Goal: Transaction & Acquisition: Purchase product/service

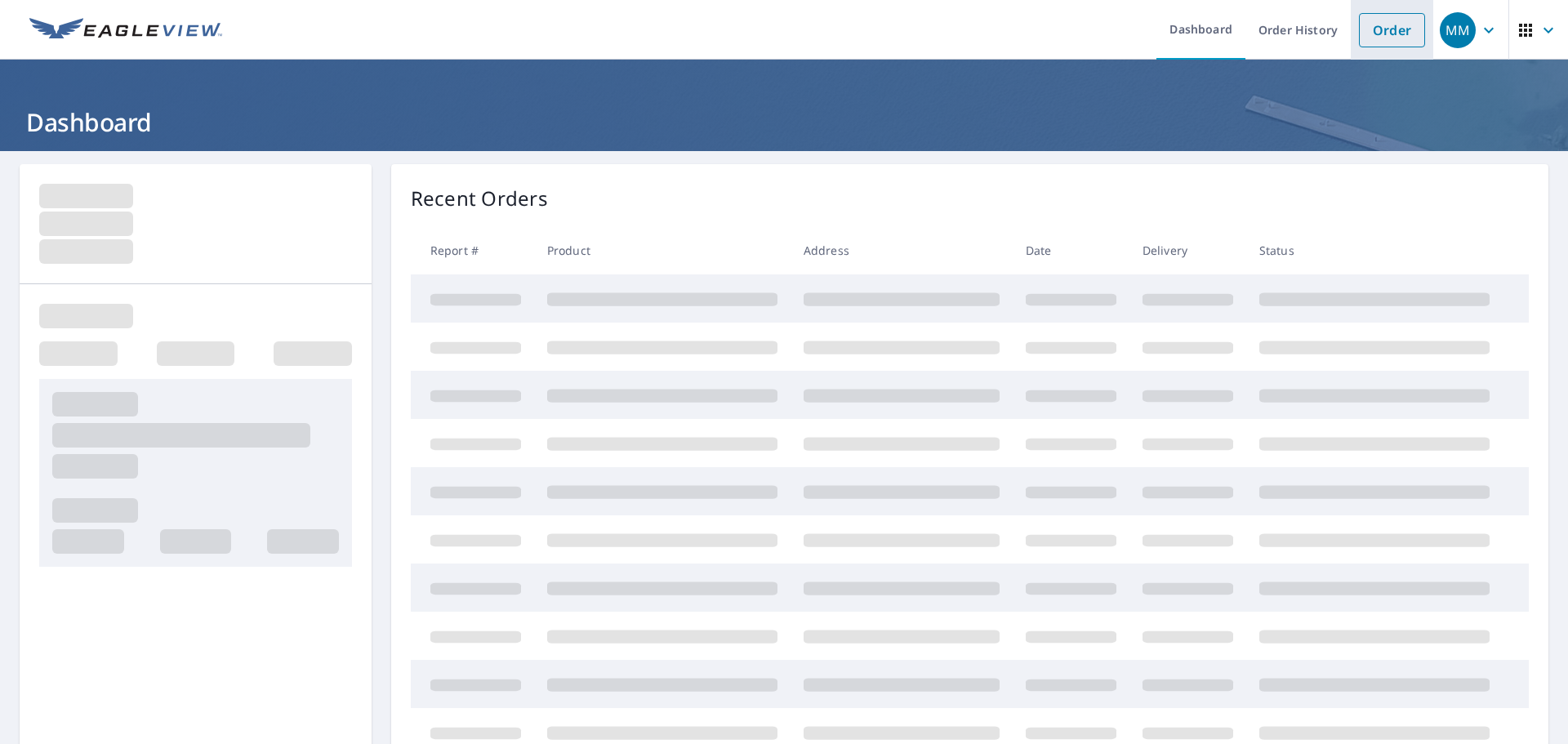
click at [1375, 27] on link "Order" at bounding box center [1393, 30] width 67 height 34
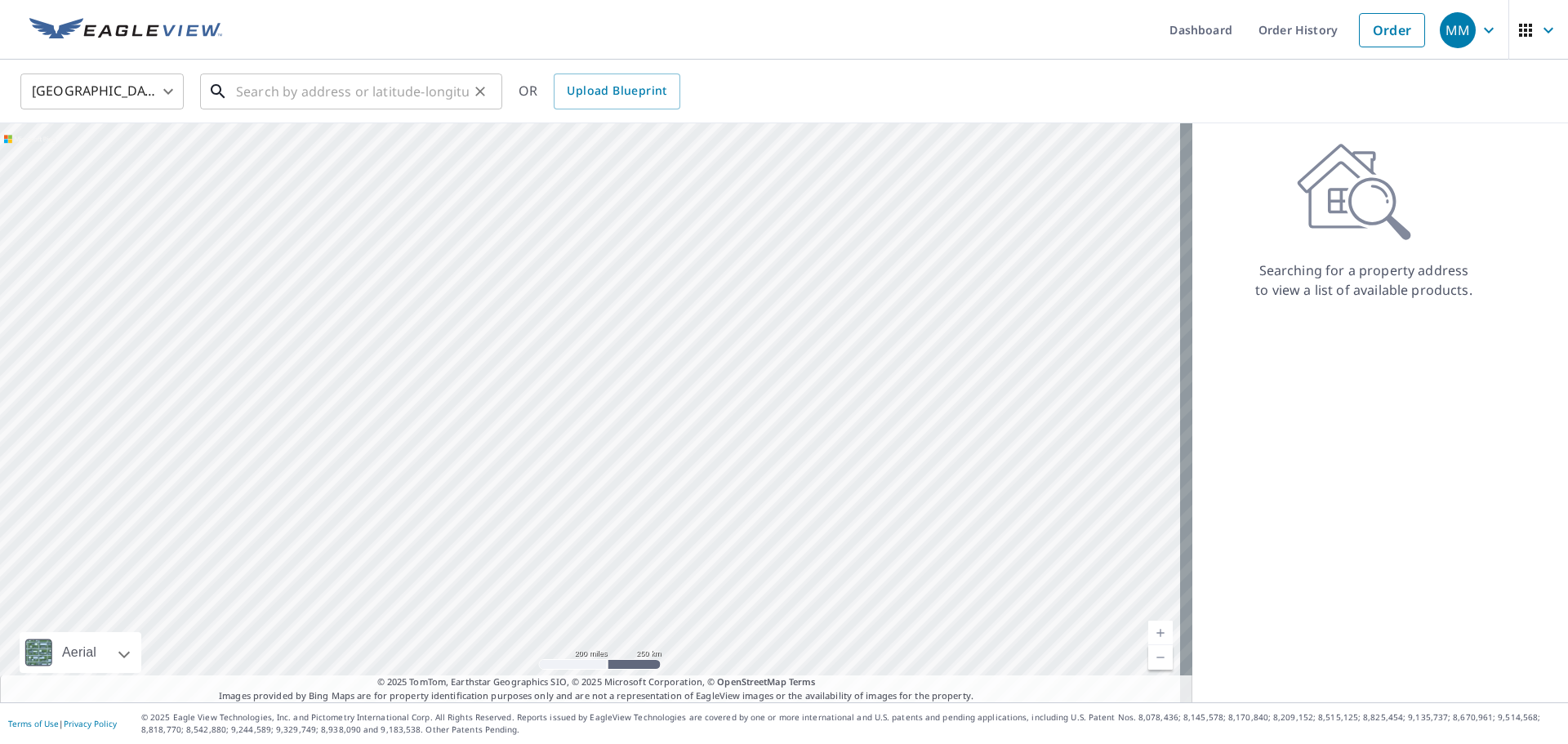
click at [248, 90] on input "text" at bounding box center [353, 91] width 233 height 46
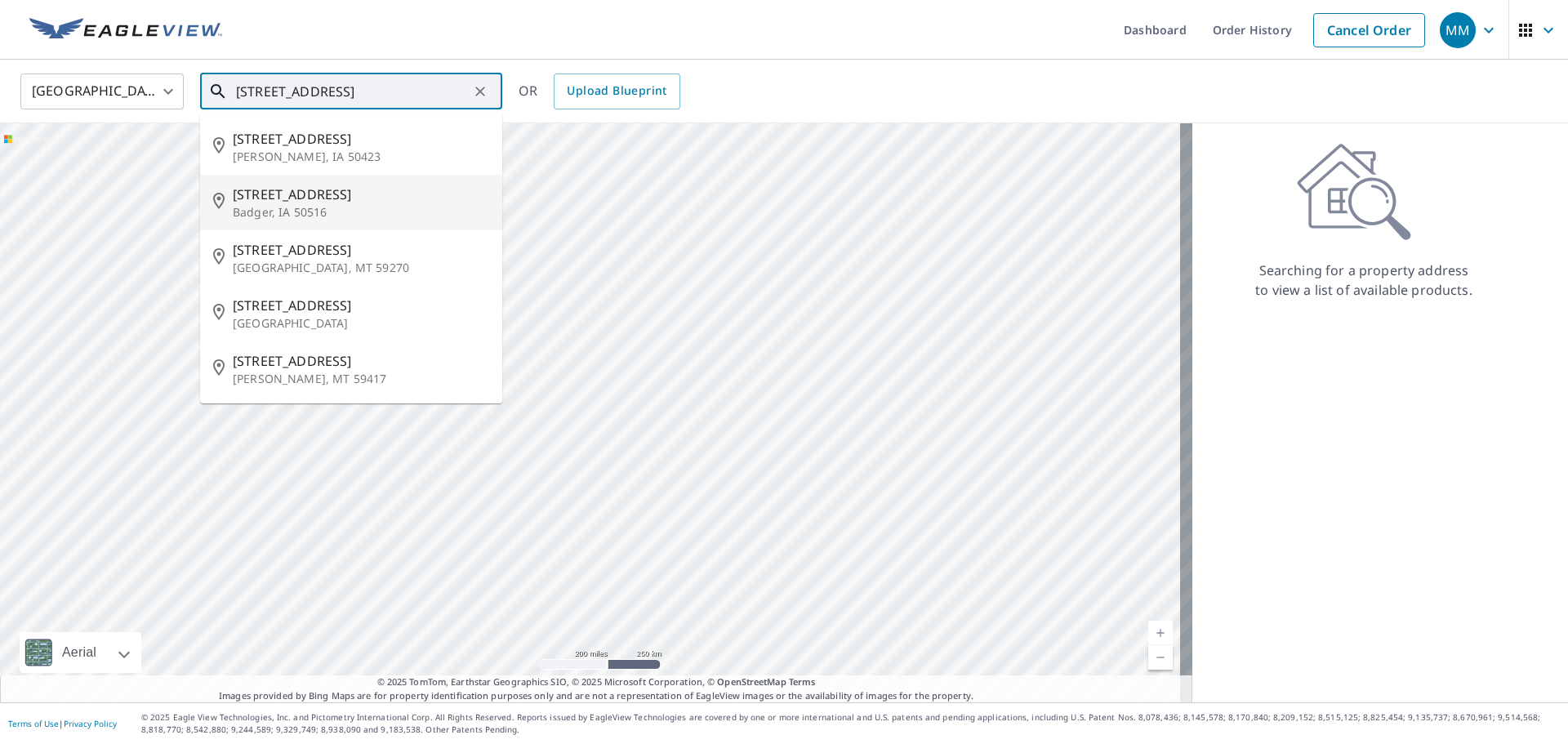
click at [279, 192] on span "[STREET_ADDRESS]" at bounding box center [361, 195] width 256 height 20
type input "[STREET_ADDRESS][PERSON_NAME]"
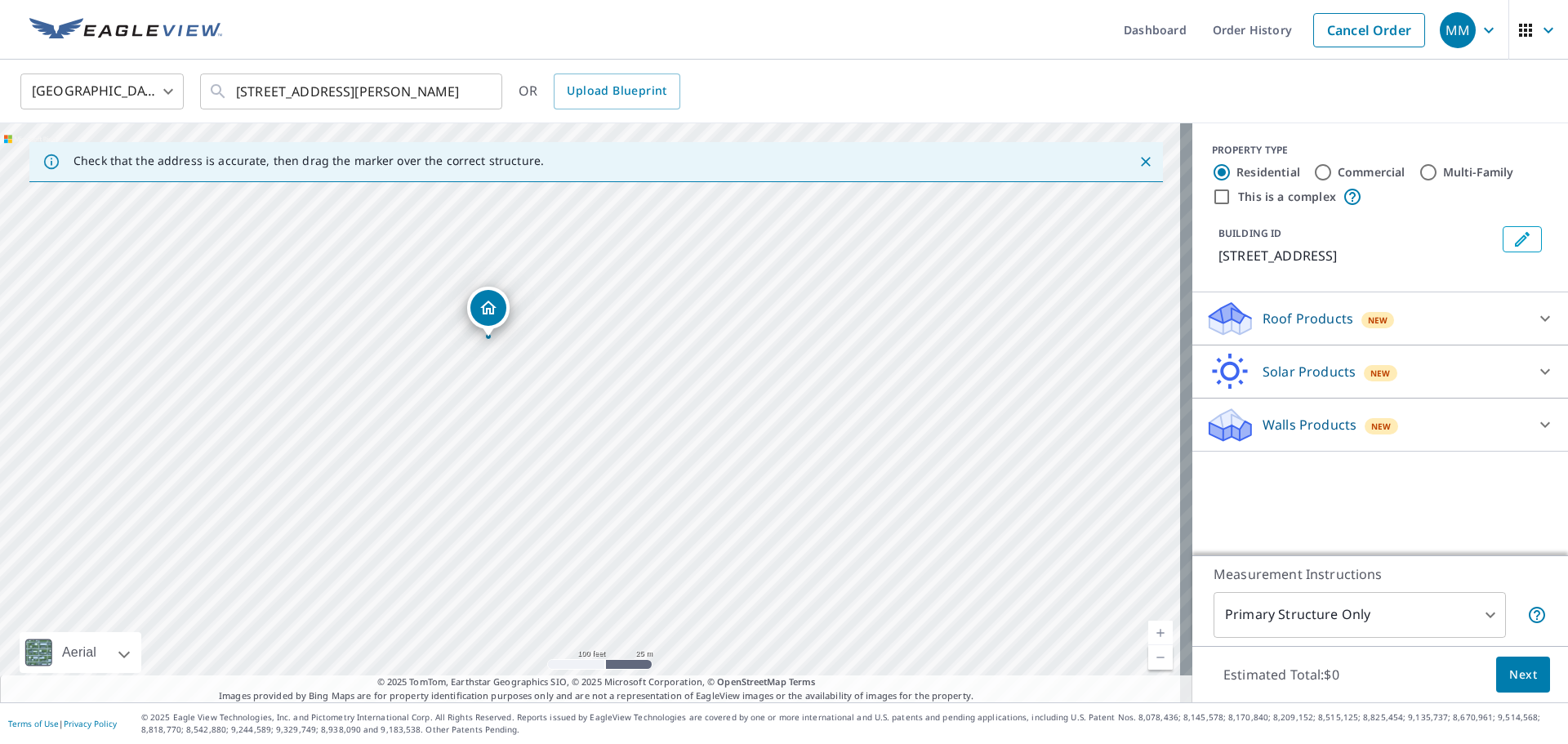
click at [1290, 325] on p "Roof Products" at bounding box center [1308, 318] width 91 height 20
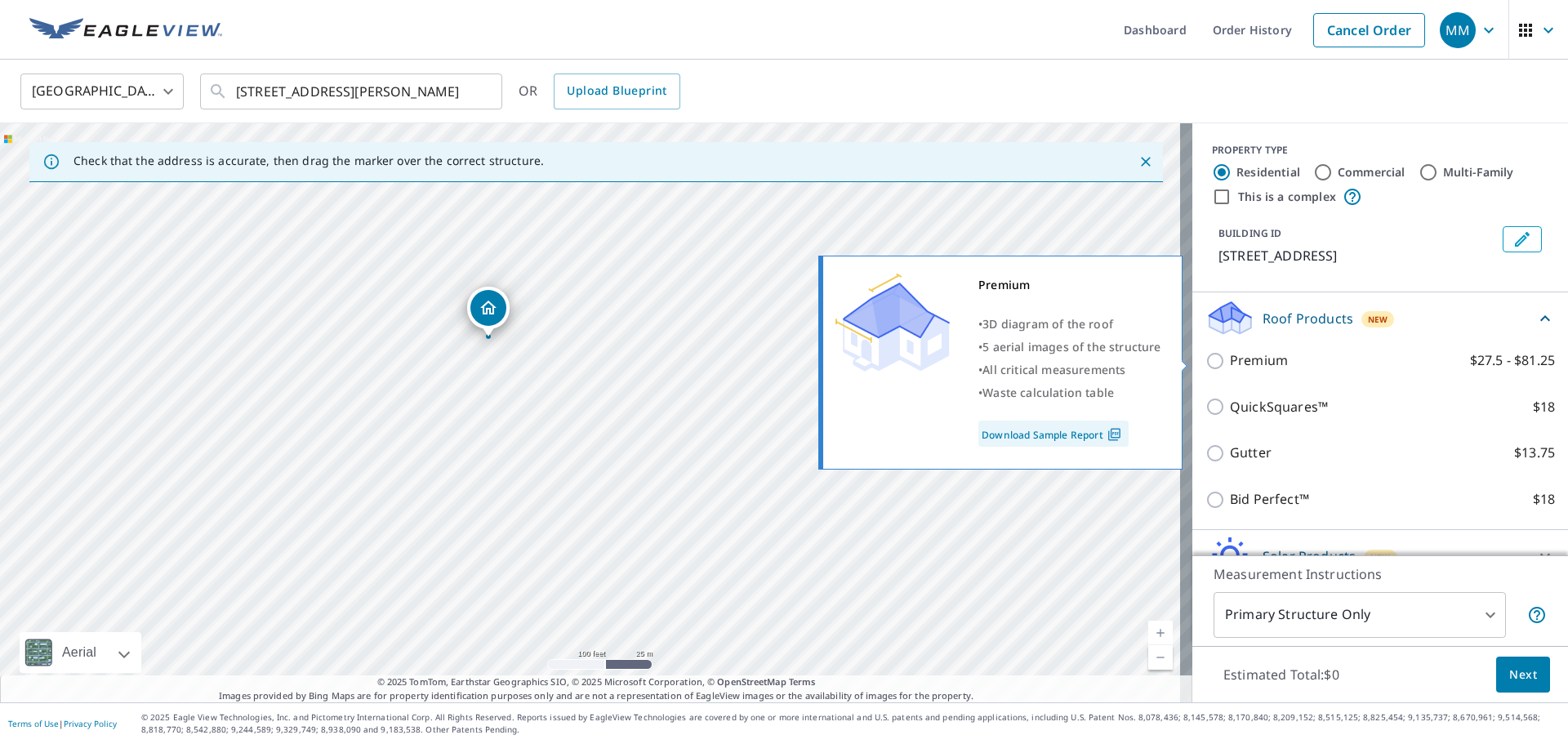
click at [1206, 357] on input "Premium $27.5 - $81.25" at bounding box center [1217, 361] width 24 height 20
checkbox input "true"
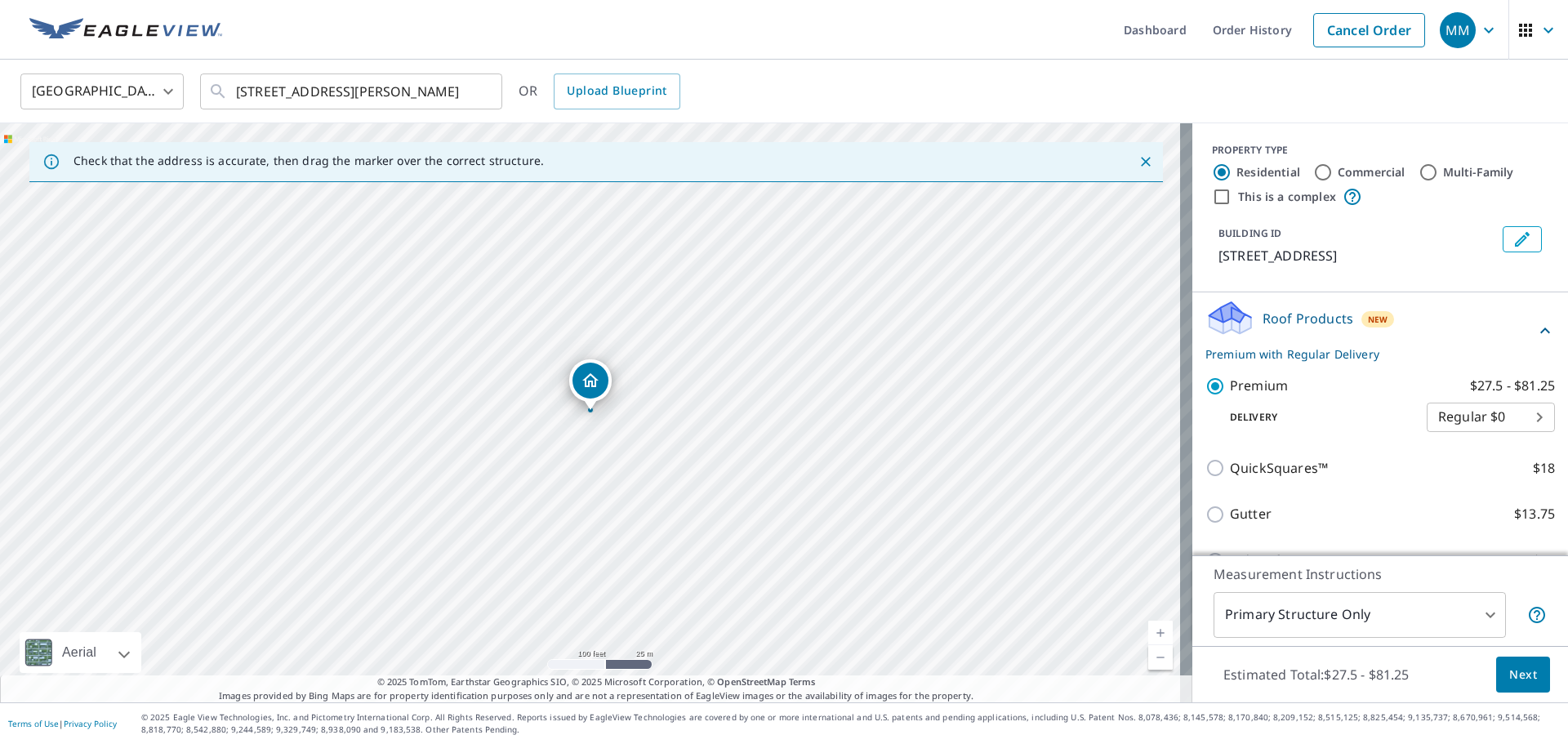
click at [1418, 613] on body "MM MM Dashboard Order History Cancel Order MM [GEOGRAPHIC_DATA] US ​ [STREET_AD…" at bounding box center [784, 372] width 1568 height 744
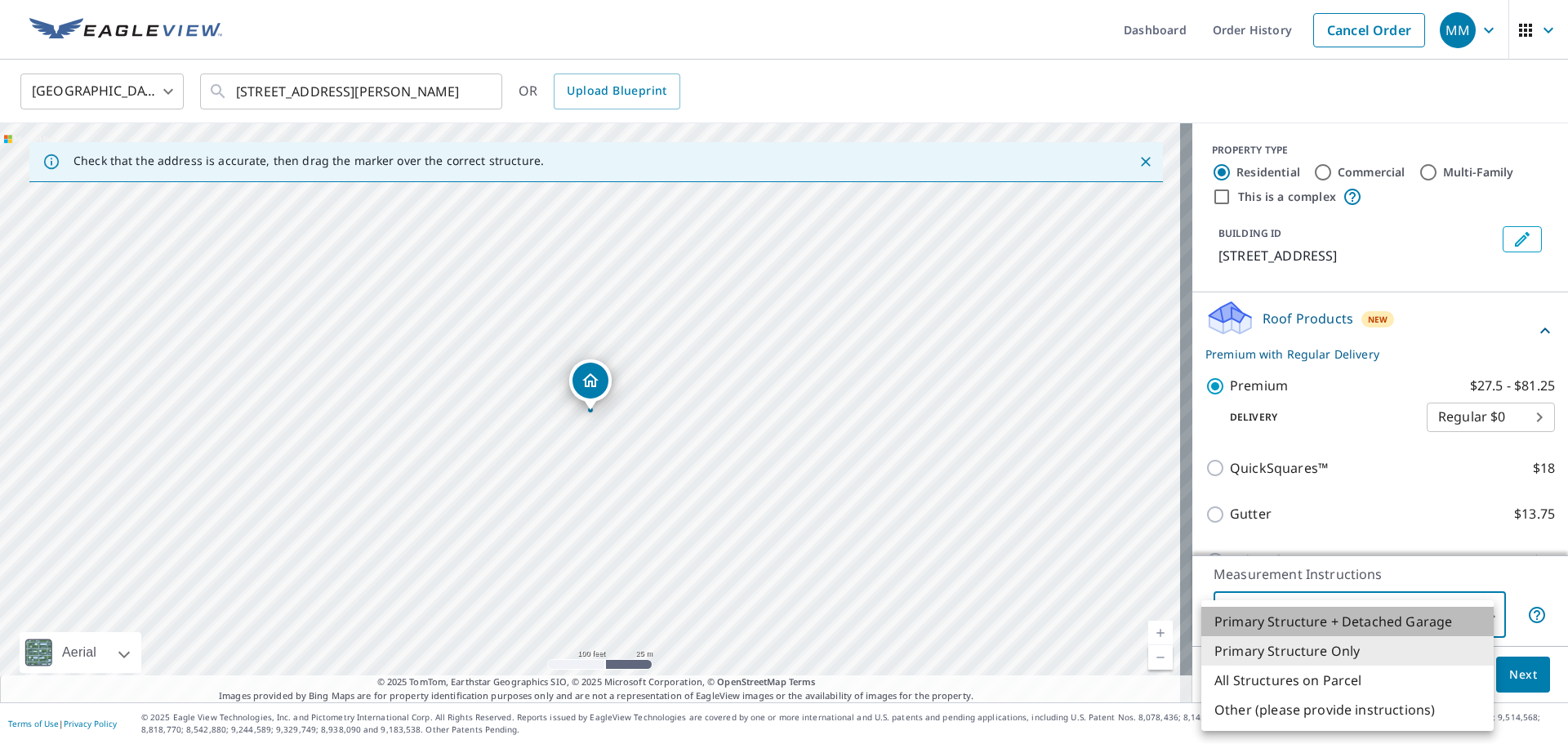
click at [1344, 620] on li "Primary Structure + Detached Garage" at bounding box center [1348, 621] width 293 height 29
type input "1"
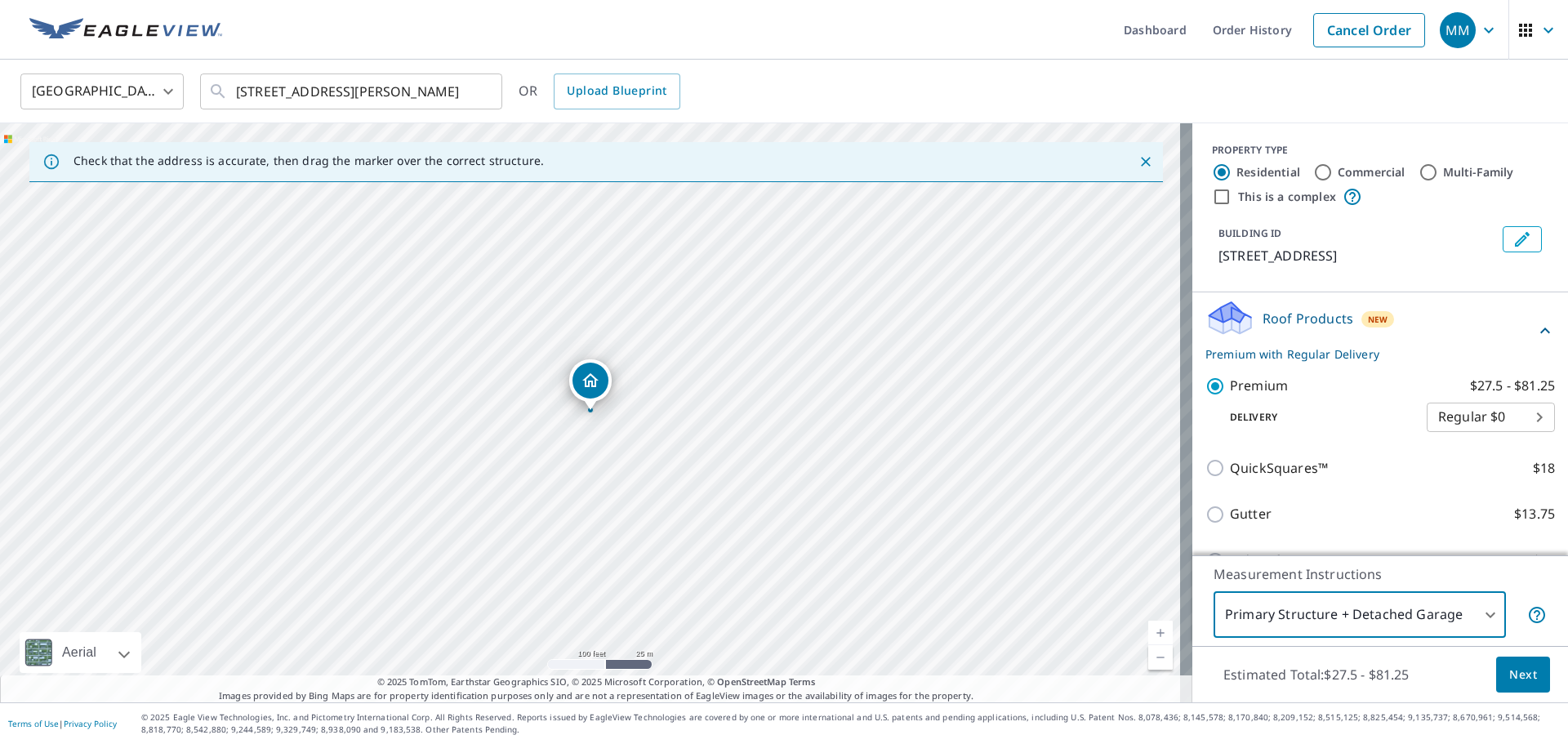
click at [1510, 680] on span "Next" at bounding box center [1523, 675] width 27 height 21
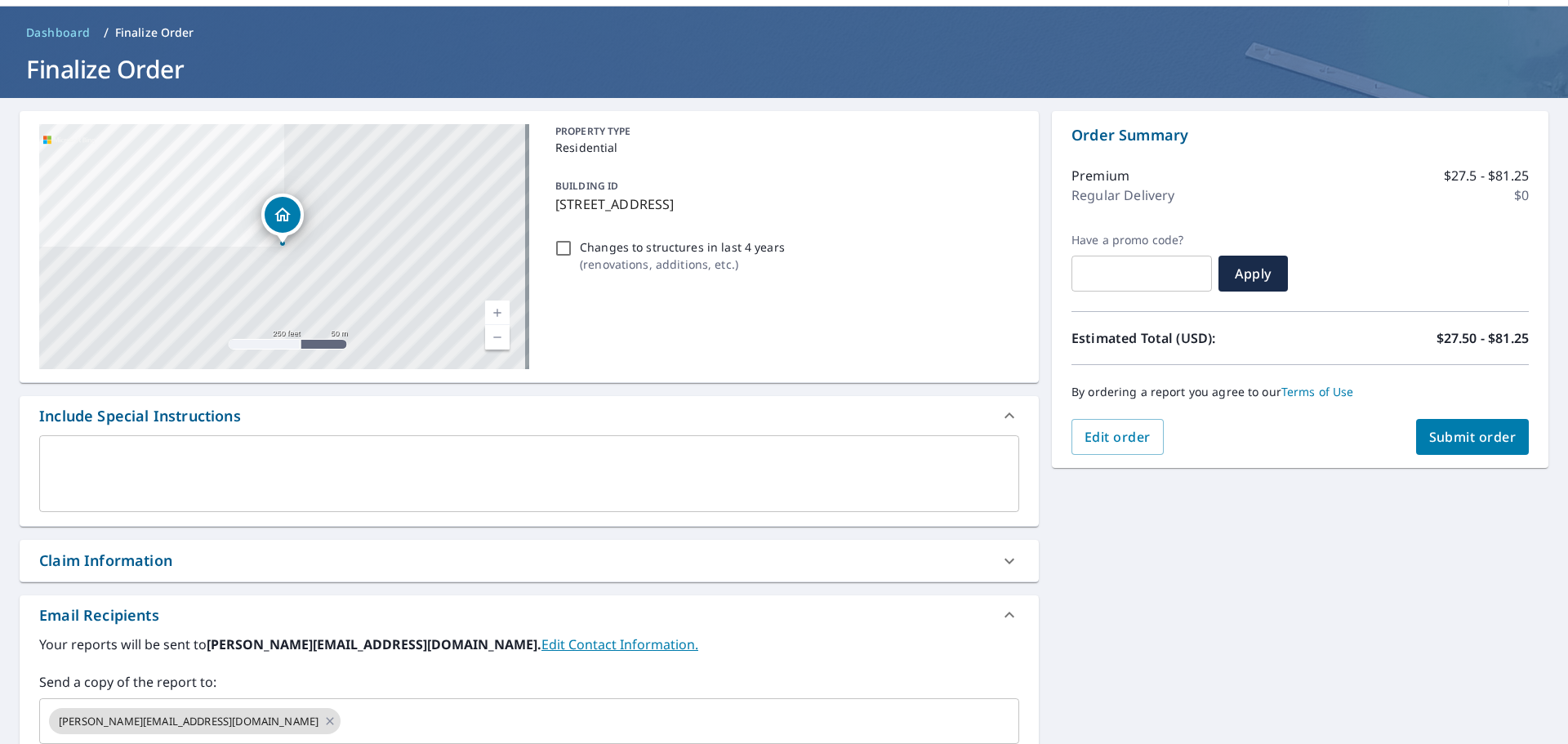
scroll to position [81, 0]
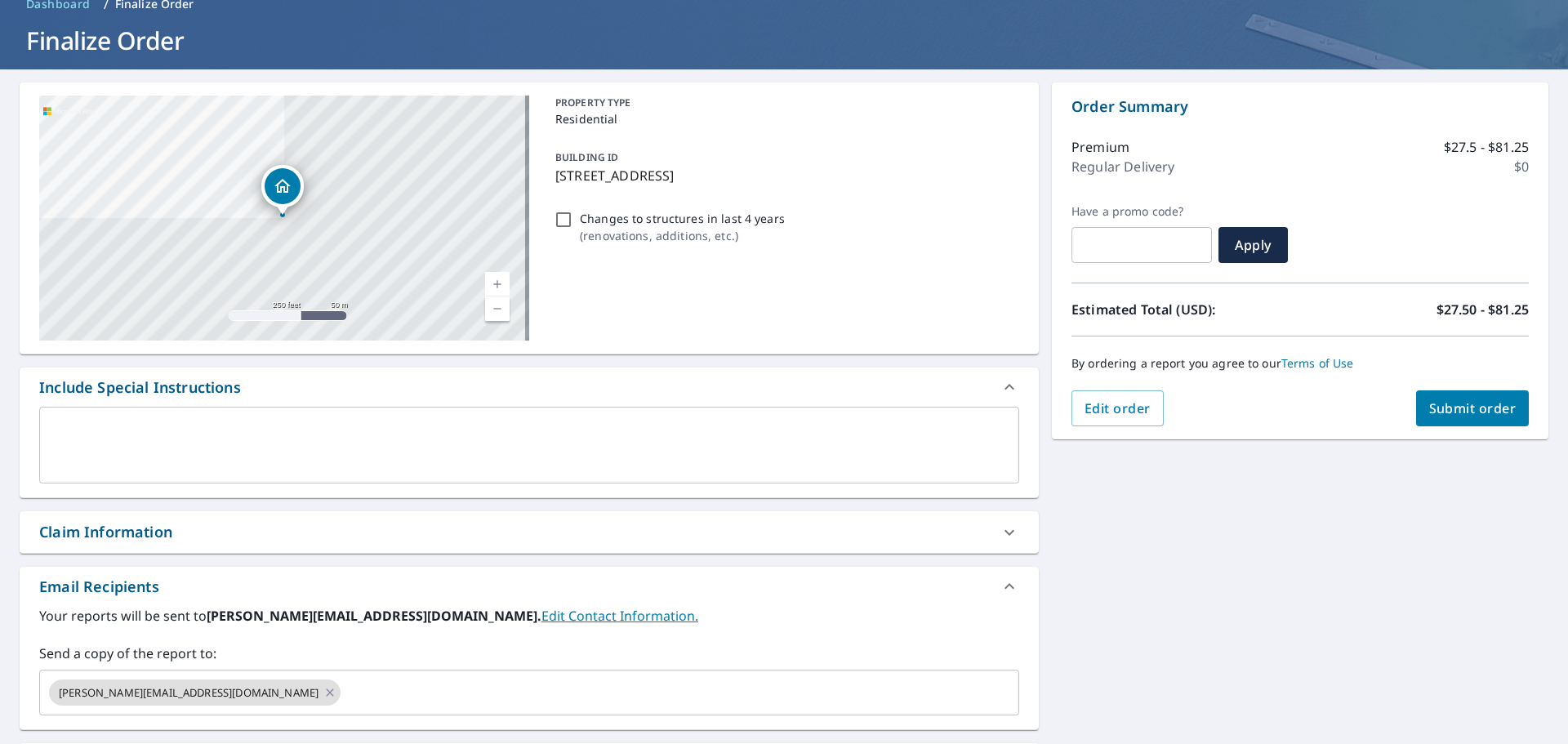
click at [126, 542] on div "Claim Information" at bounding box center [106, 532] width 133 height 22
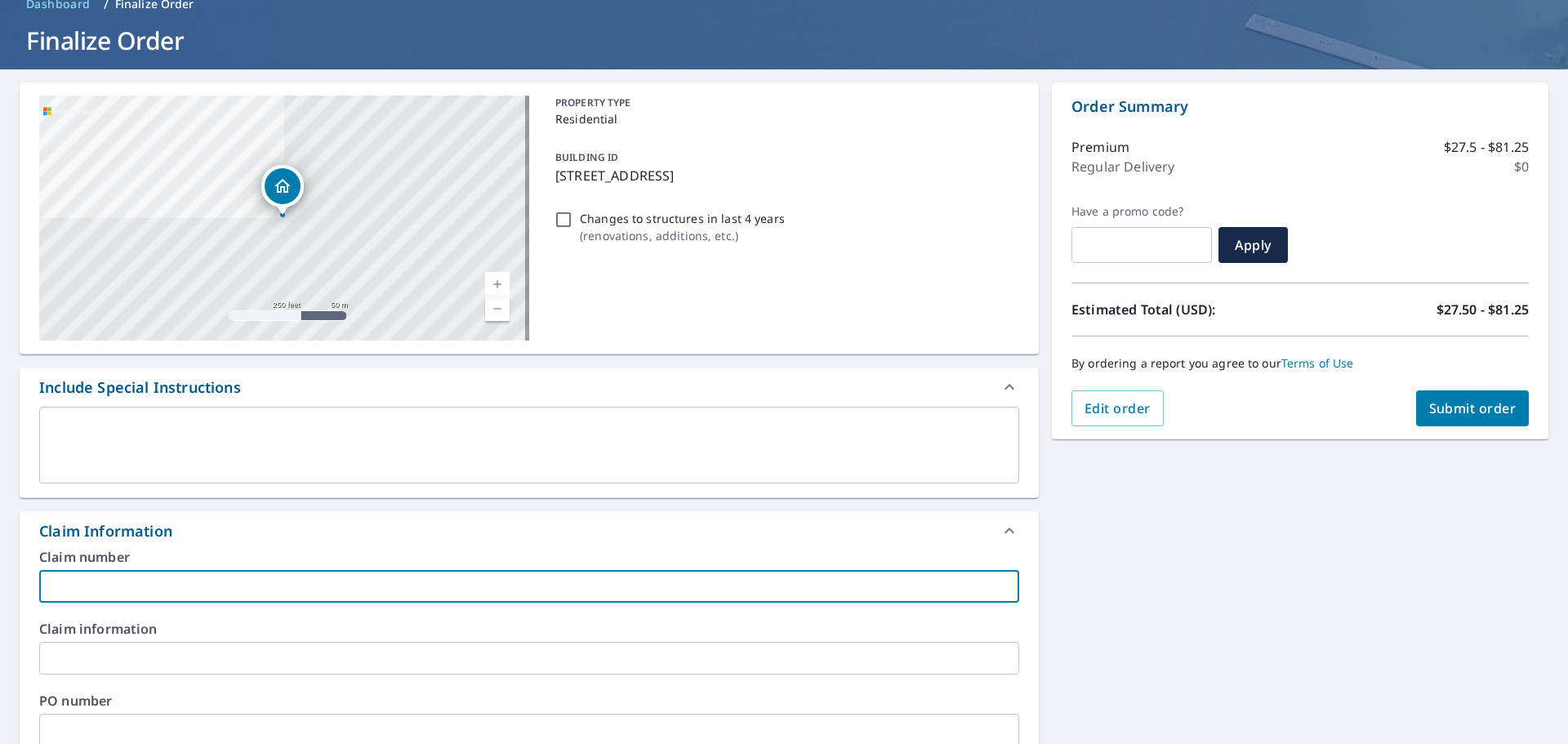
click at [133, 593] on input "text" at bounding box center [529, 586] width 980 height 32
type input "[PERSON_NAME] RJ"
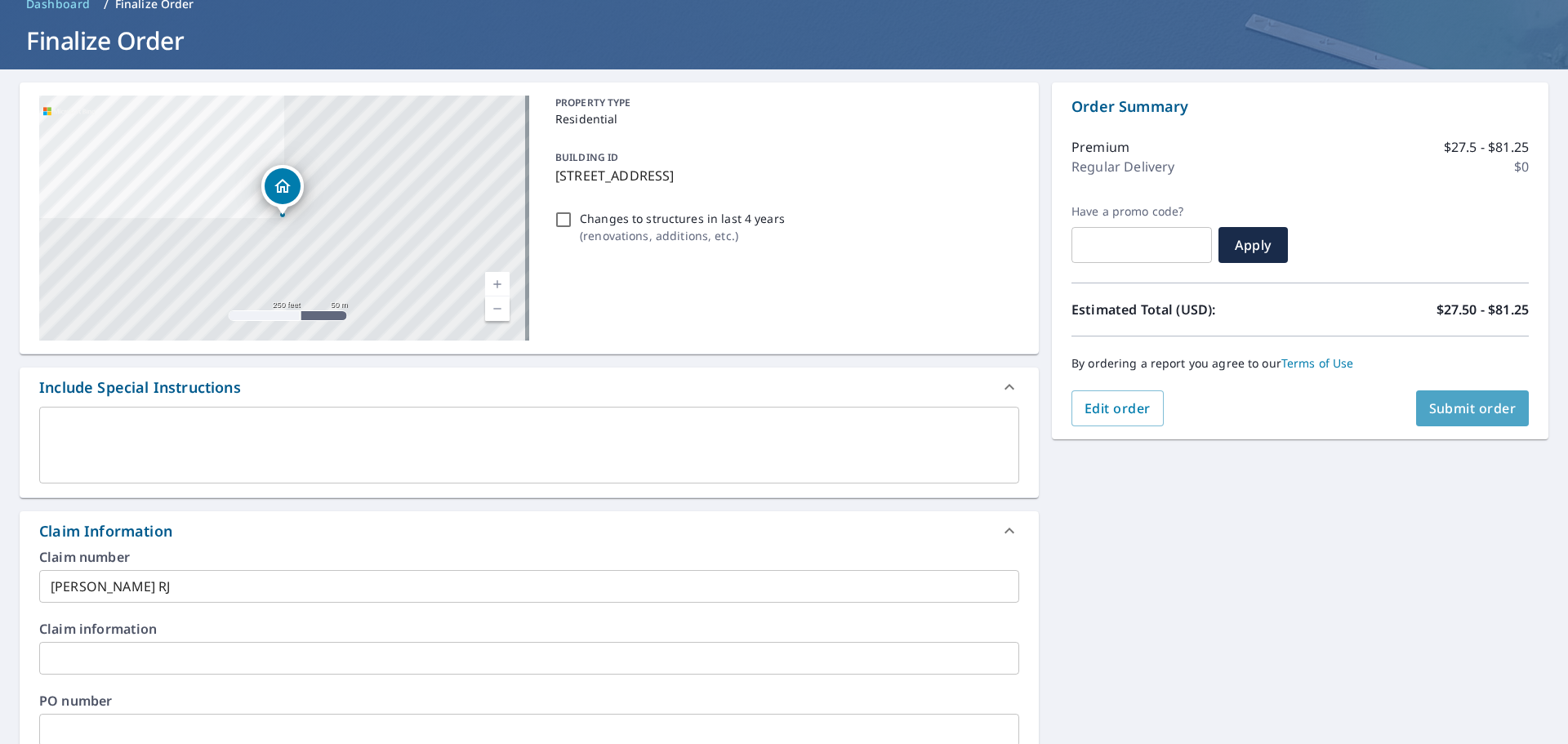
click at [1438, 420] on button "Submit order" at bounding box center [1473, 408] width 114 height 36
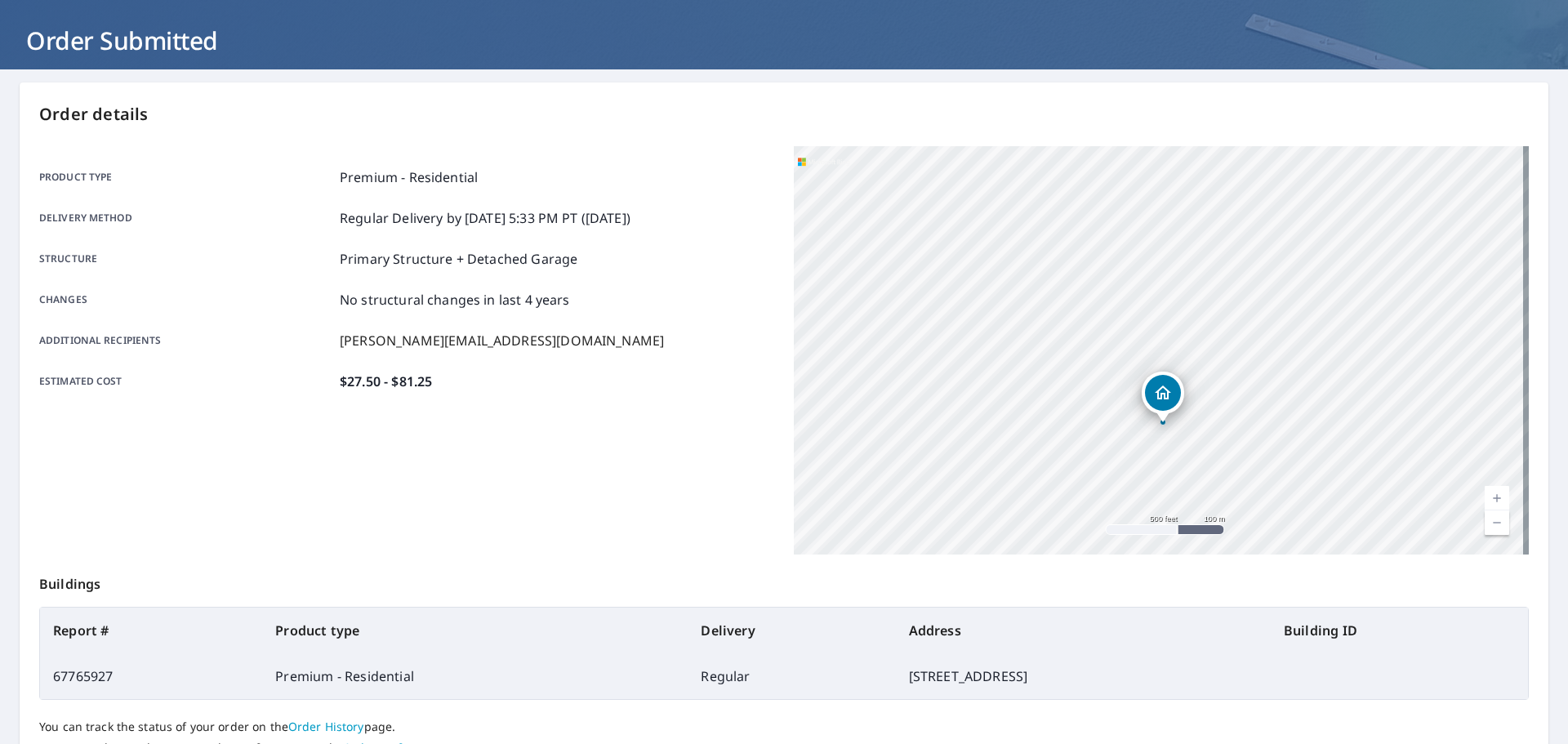
scroll to position [217, 0]
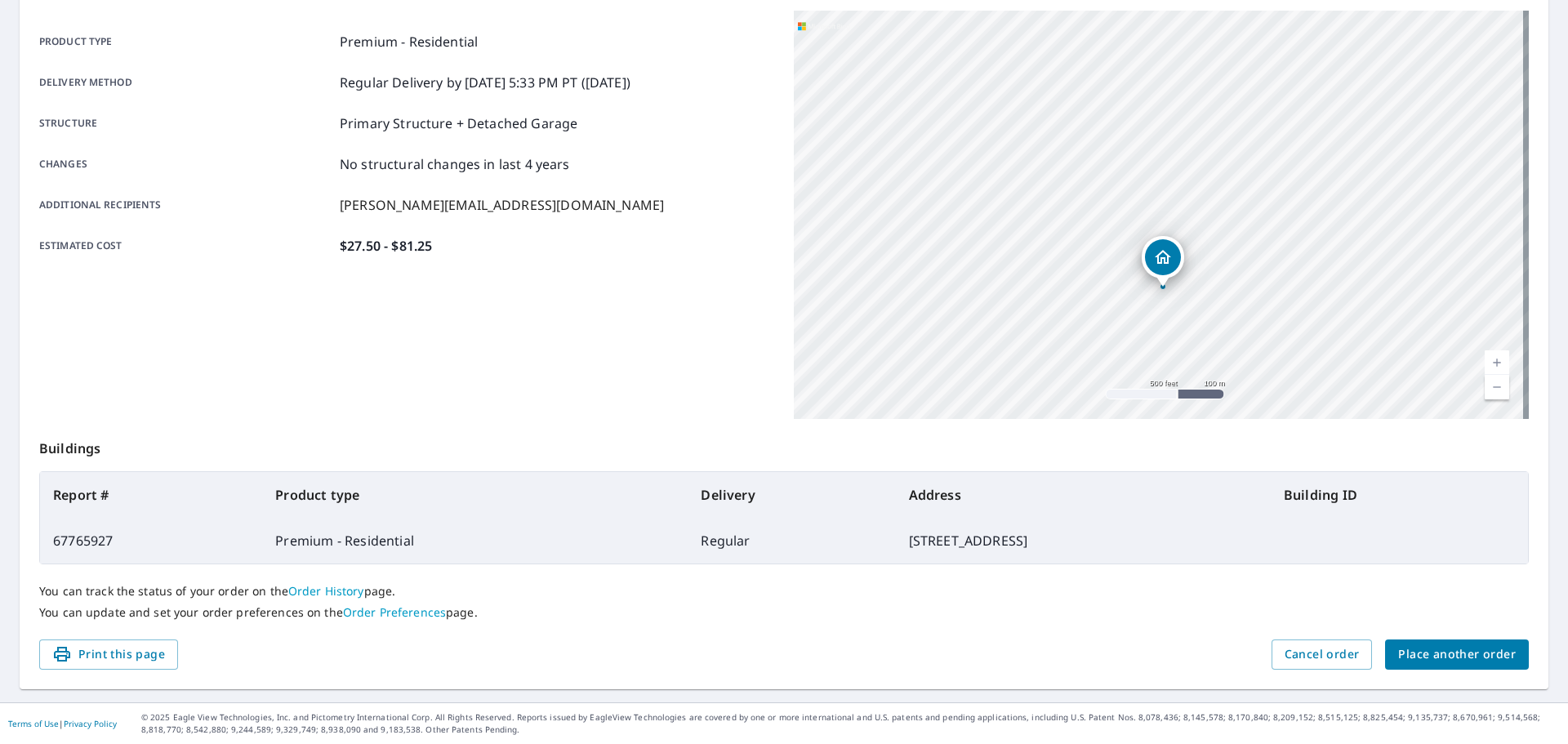
click at [1479, 646] on span "Place another order" at bounding box center [1457, 654] width 117 height 21
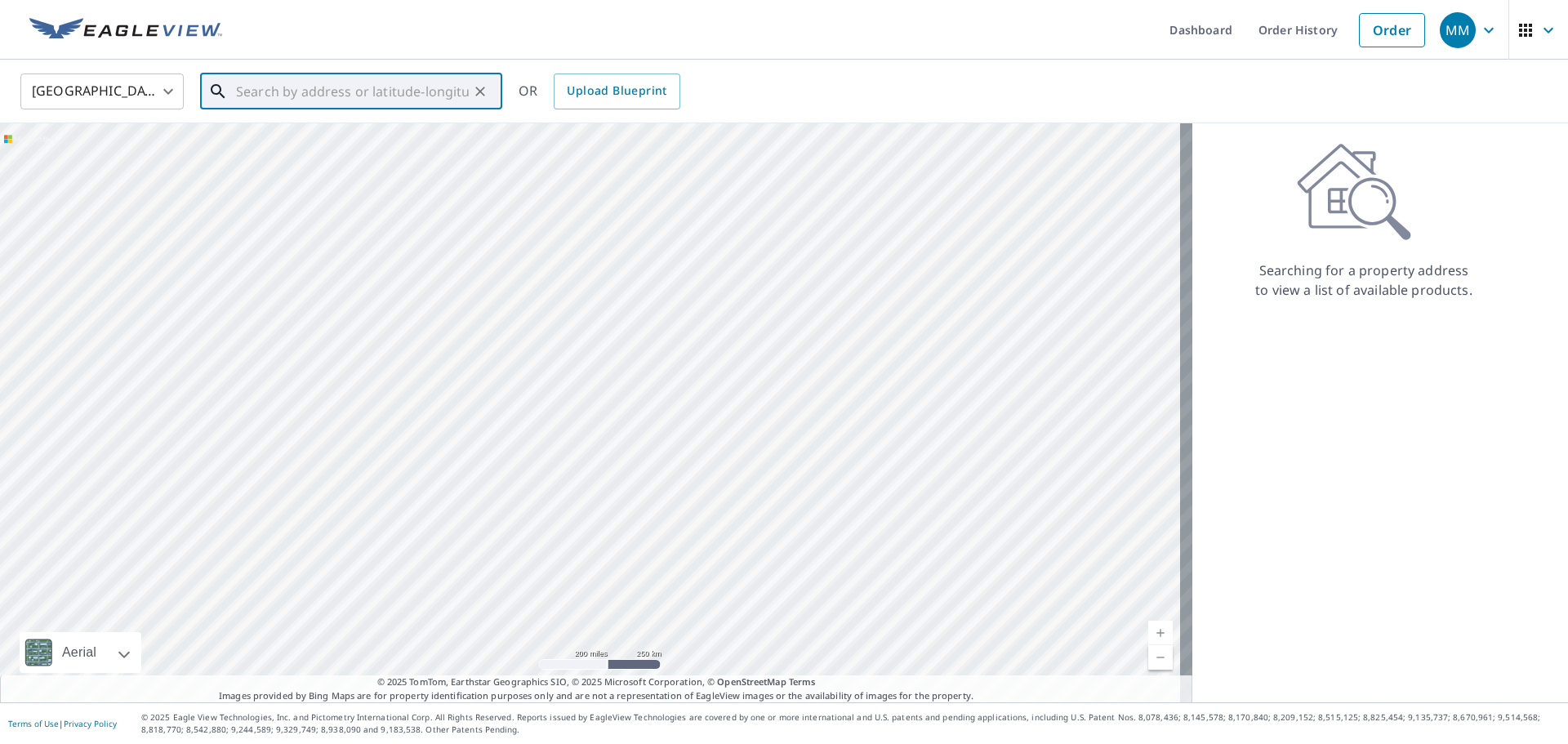
click at [301, 103] on input "text" at bounding box center [353, 91] width 233 height 46
click at [297, 139] on span "[STREET_ADDRESS]" at bounding box center [361, 139] width 256 height 20
type input "[STREET_ADDRESS]"
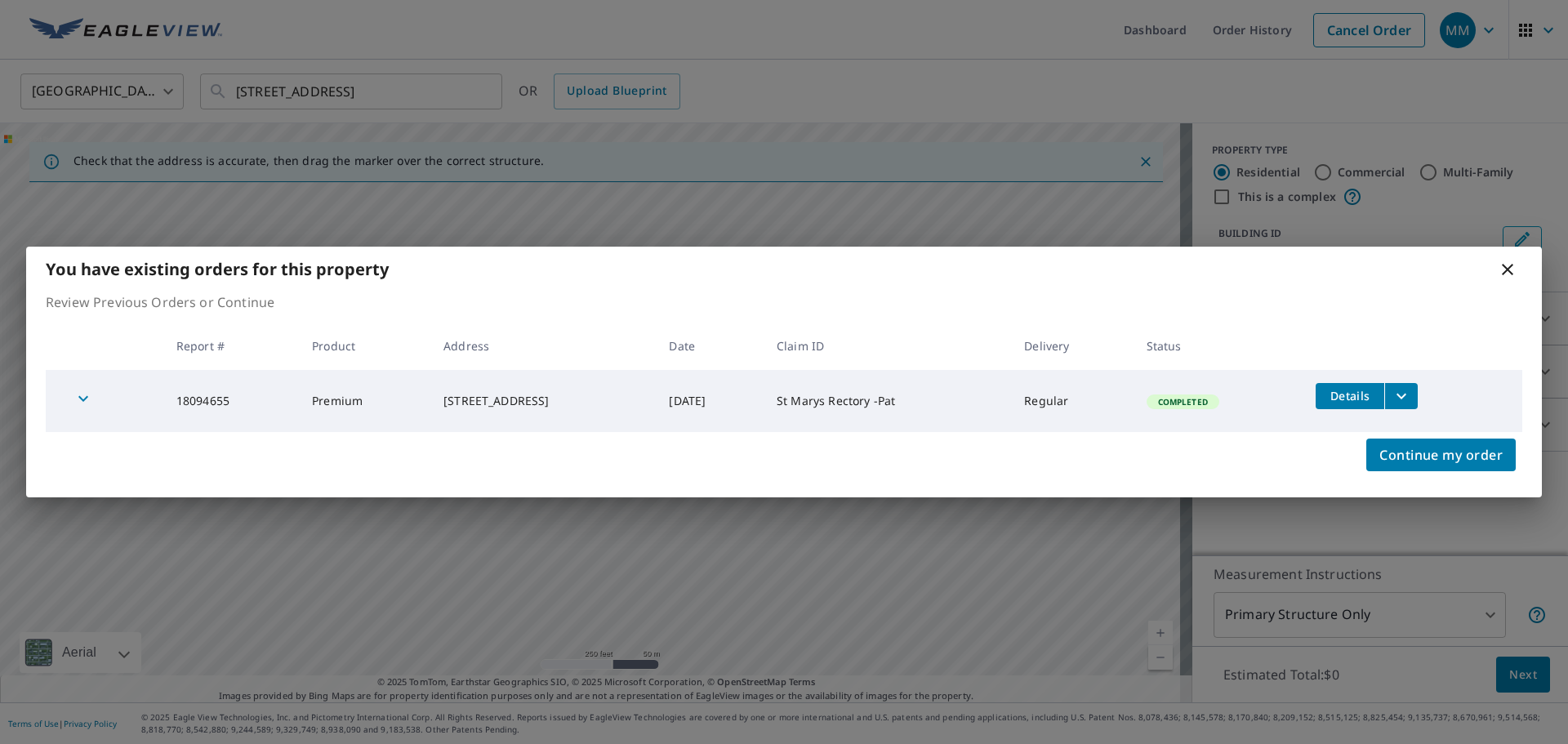
click at [1412, 393] on icon "filesDropdownBtn-18094655" at bounding box center [1402, 397] width 20 height 20
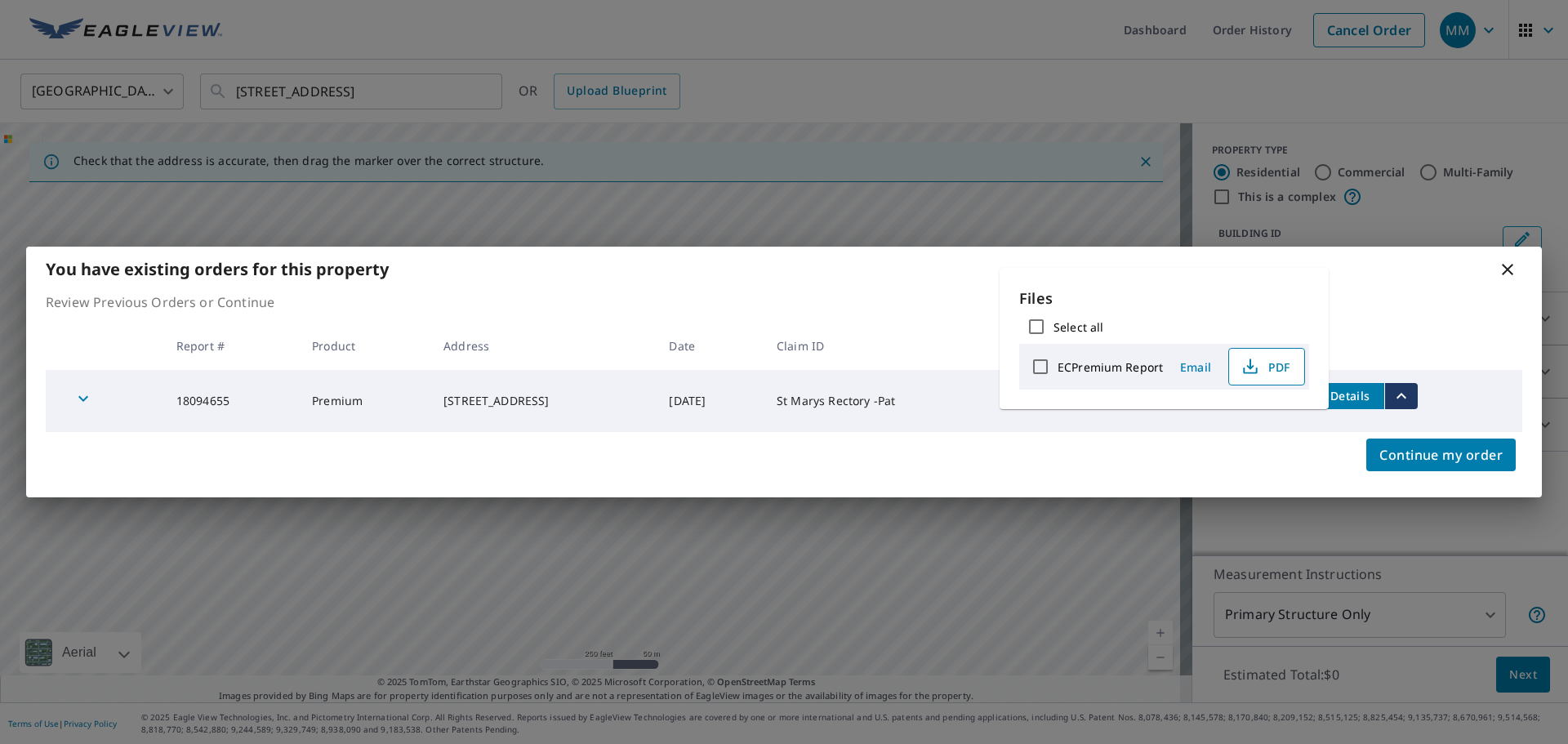
click at [1249, 358] on icon "button" at bounding box center [1250, 367] width 20 height 20
click at [1507, 265] on icon at bounding box center [1508, 269] width 20 height 20
